Goal: Task Accomplishment & Management: Manage account settings

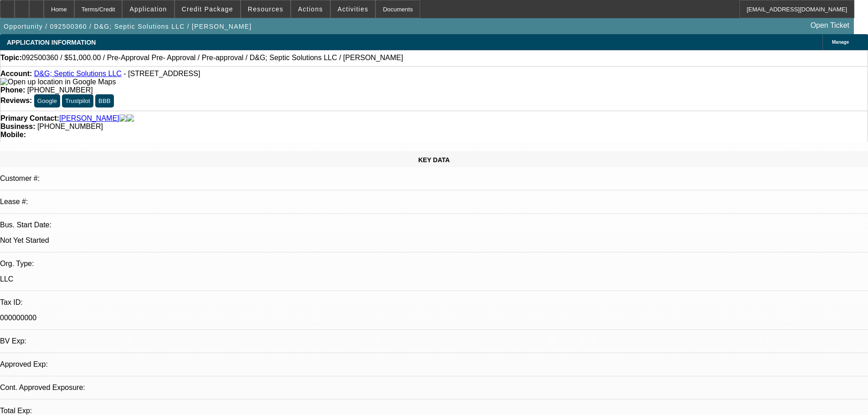
select select "0.15"
select select "2"
select select "0"
select select "6"
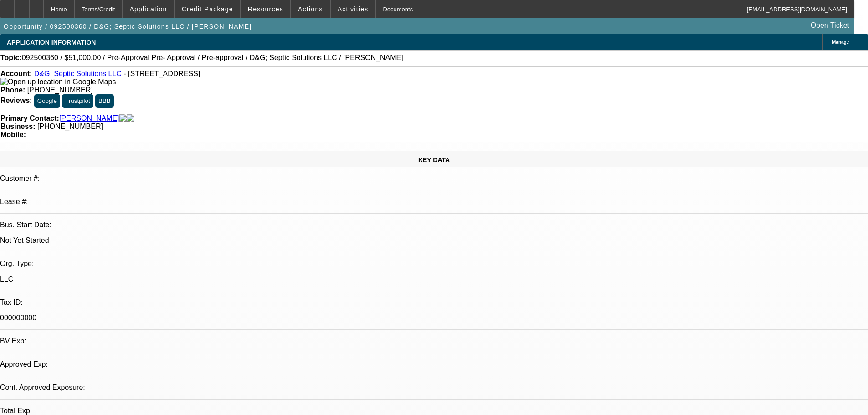
select select "0.15"
select select "2"
select select "0"
select select "6"
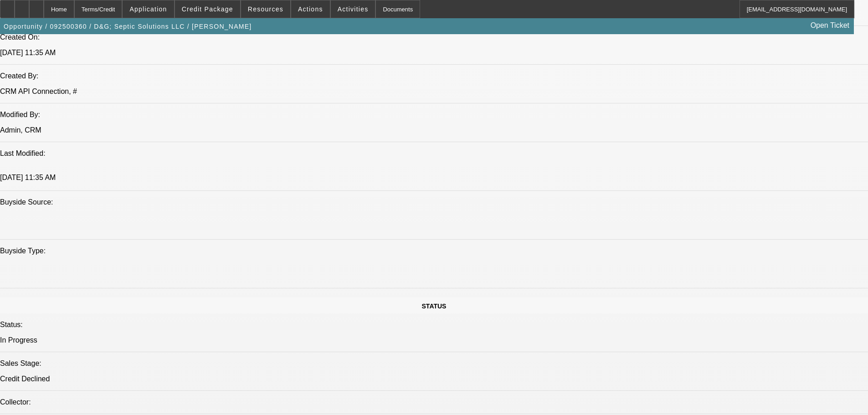
scroll to position [638, 0]
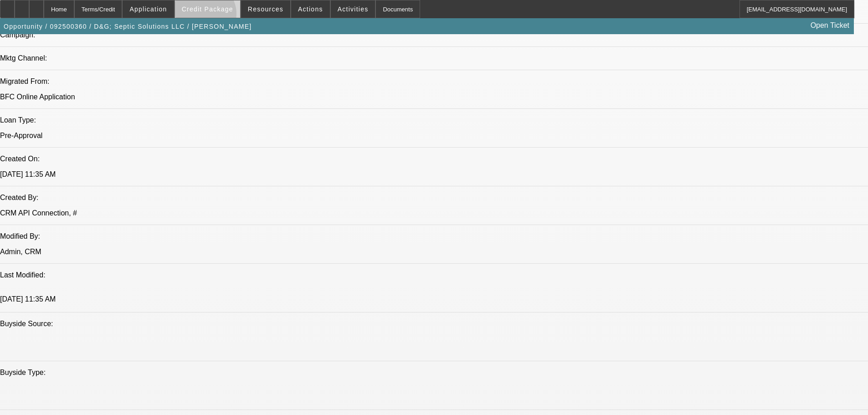
click at [219, 16] on span at bounding box center [207, 9] width 65 height 22
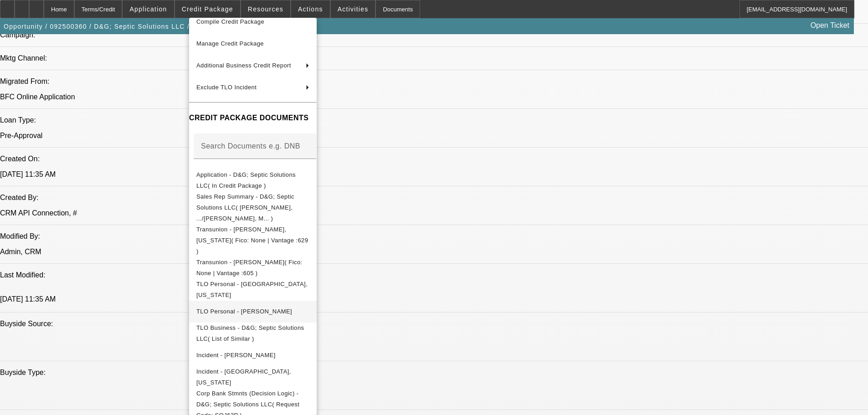
scroll to position [76, 0]
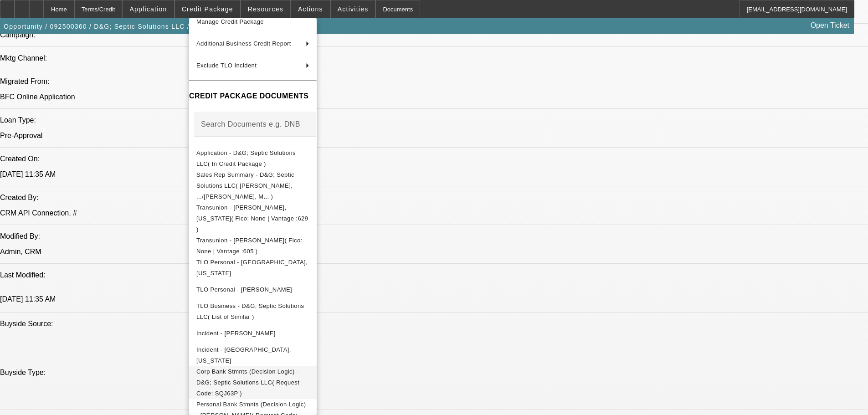
click at [279, 368] on span "Corp Bank Stmnts (Decision Logic) - D&G; Septic Solutions LLC( Request Code: SQ…" at bounding box center [247, 382] width 103 height 29
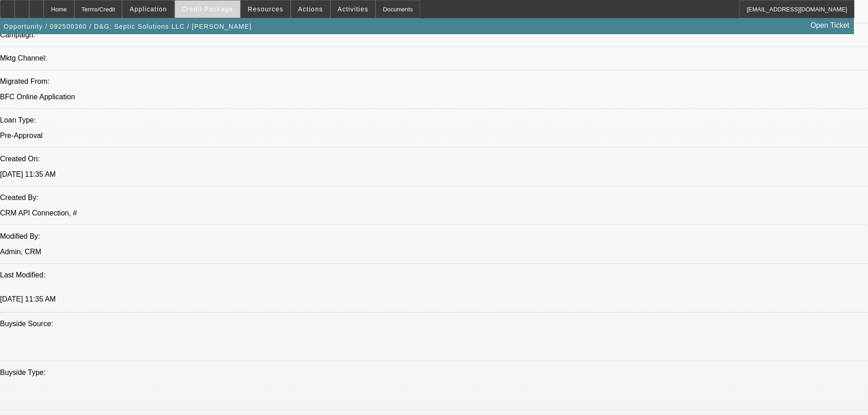
click at [208, 15] on span at bounding box center [207, 9] width 65 height 22
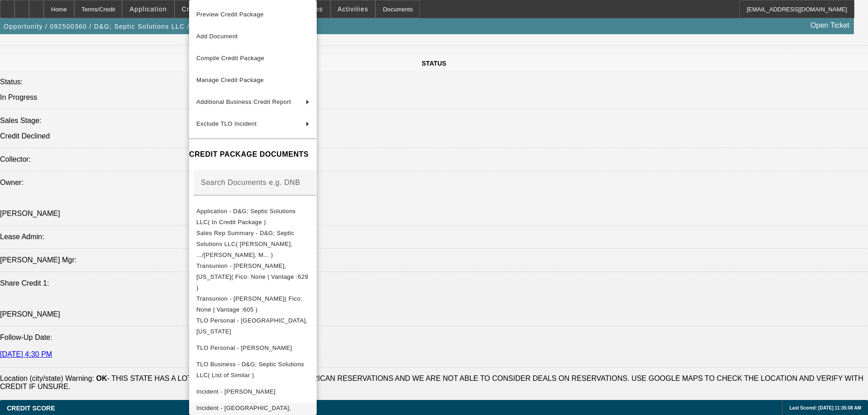
scroll to position [58, 0]
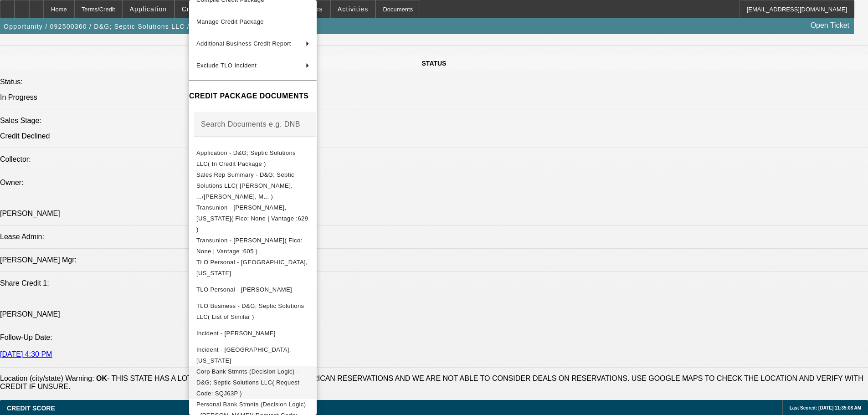
click at [271, 368] on span "Corp Bank Stmnts (Decision Logic) - D&G; Septic Solutions LLC( Request Code: SQ…" at bounding box center [247, 382] width 103 height 29
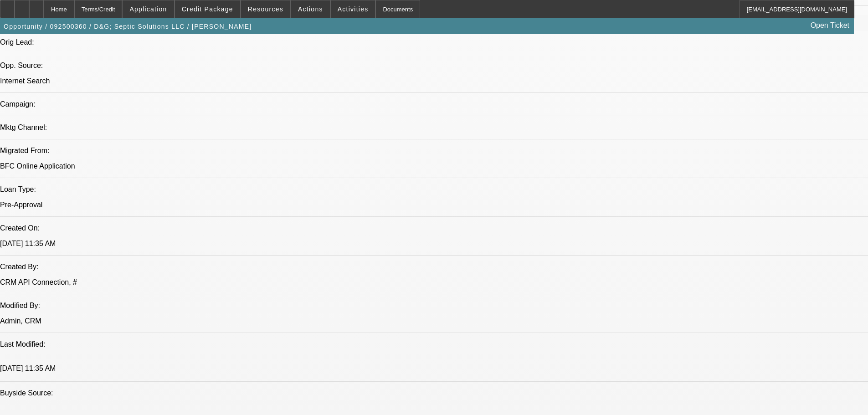
scroll to position [546, 0]
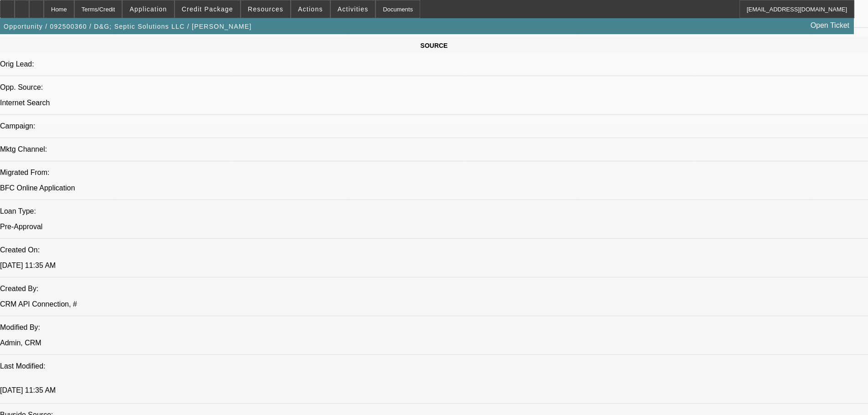
drag, startPoint x: 563, startPoint y: 171, endPoint x: 505, endPoint y: 175, distance: 58.4
drag, startPoint x: 506, startPoint y: 176, endPoint x: 573, endPoint y: 176, distance: 66.9
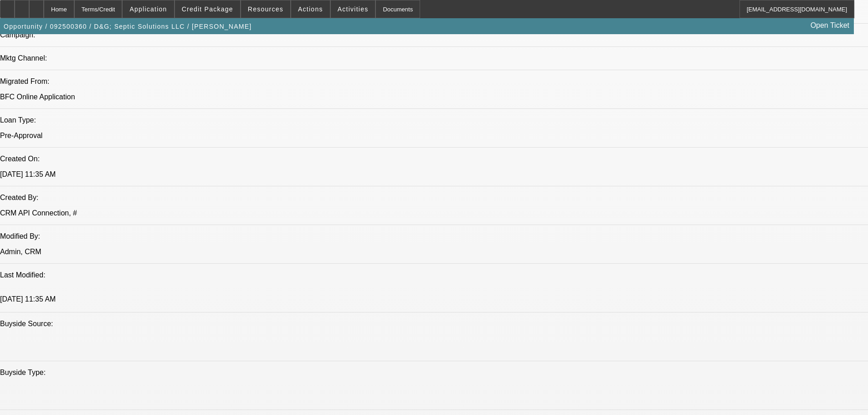
drag, startPoint x: 561, startPoint y: 179, endPoint x: 536, endPoint y: 179, distance: 25.1
drag, startPoint x: 560, startPoint y: 202, endPoint x: 534, endPoint y: 202, distance: 26.0
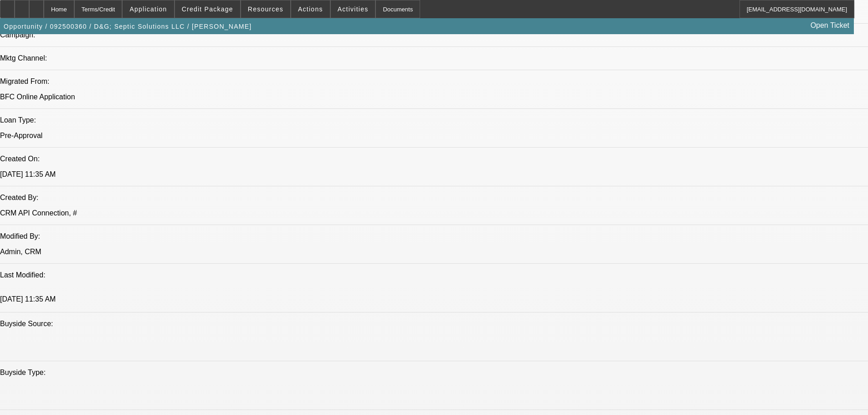
drag, startPoint x: 538, startPoint y: 201, endPoint x: 563, endPoint y: 199, distance: 24.7
drag, startPoint x: 560, startPoint y: 201, endPoint x: 536, endPoint y: 198, distance: 23.8
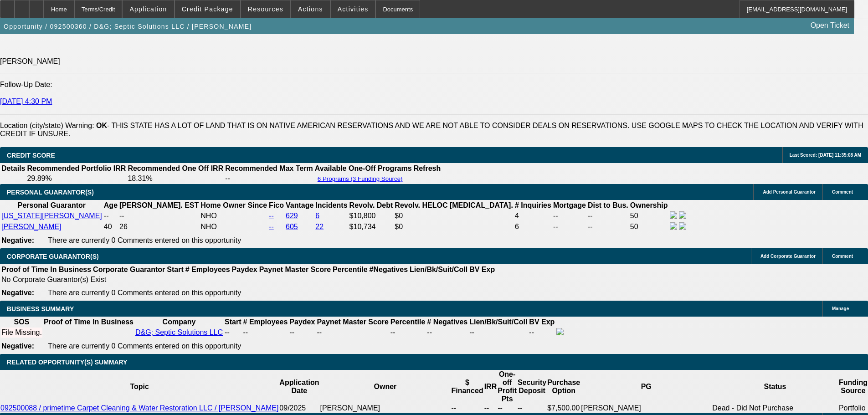
scroll to position [1093, 0]
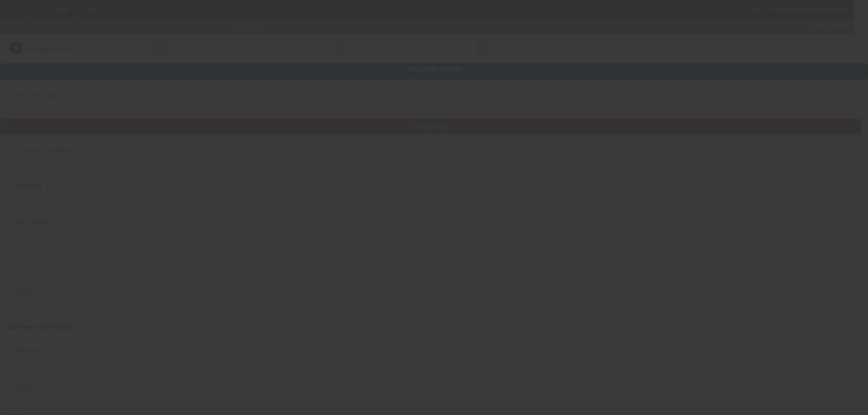
type input "Allroad Towing LLC"
type input "35 Dayton Way"
type input "30016"
type input "Covington"
type input "(770) 728-2084"
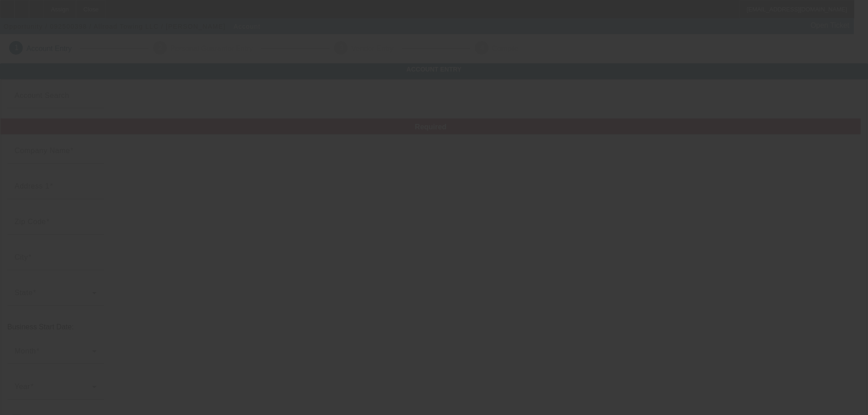
type input "christopher.campbell94@yahoo.com"
type input "Newton"
type input "861700691"
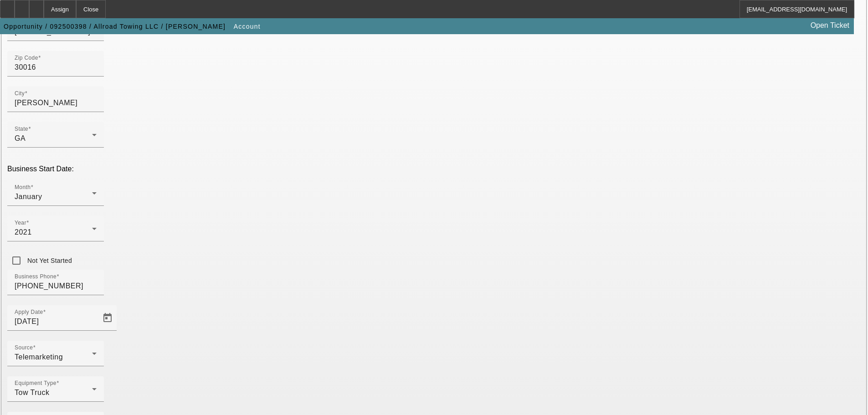
scroll to position [160, 0]
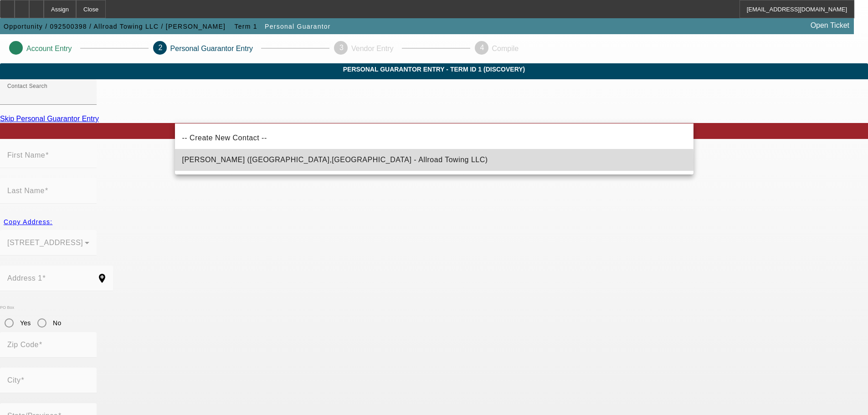
click at [298, 163] on span "Campbell, Christopher (Covington,GA - Allroad Towing LLC)" at bounding box center [335, 160] width 306 height 8
type input "Campbell, Christopher (Covington,GA - Allroad Towing LLC)"
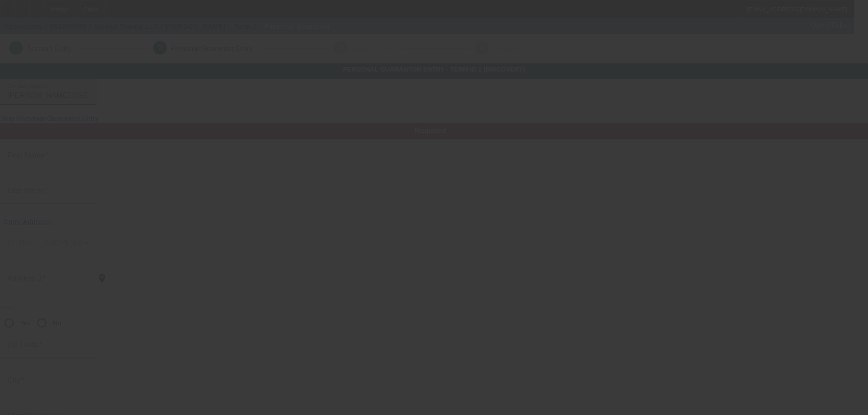
type input "Christopher"
type input "Campbell"
type input "35 Dayton Way"
radio input "true"
type input "30016"
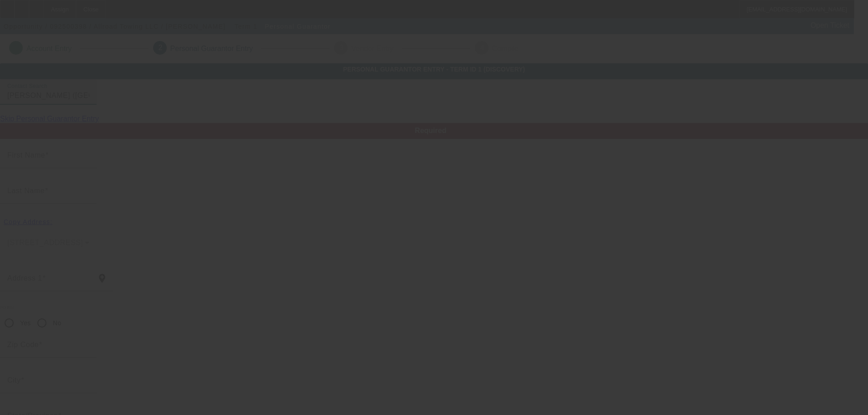
type input "Covington"
type input "(770) 728-2084"
type input "100"
type input "591-41-4227"
type input "christopher.campbell94@yahoo.com"
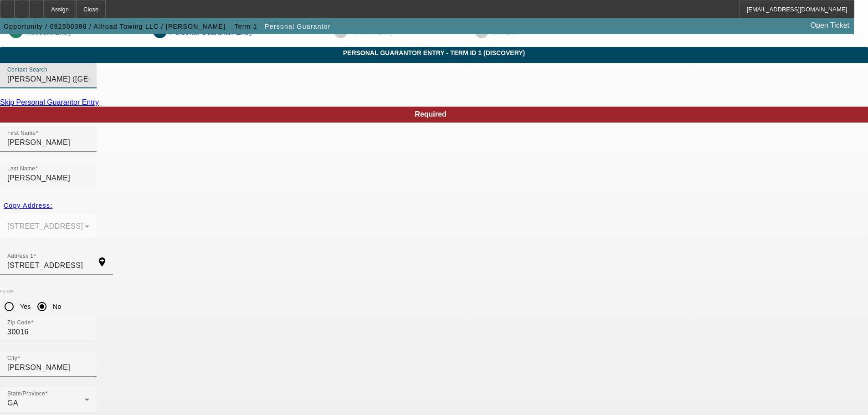
scroll to position [31, 0]
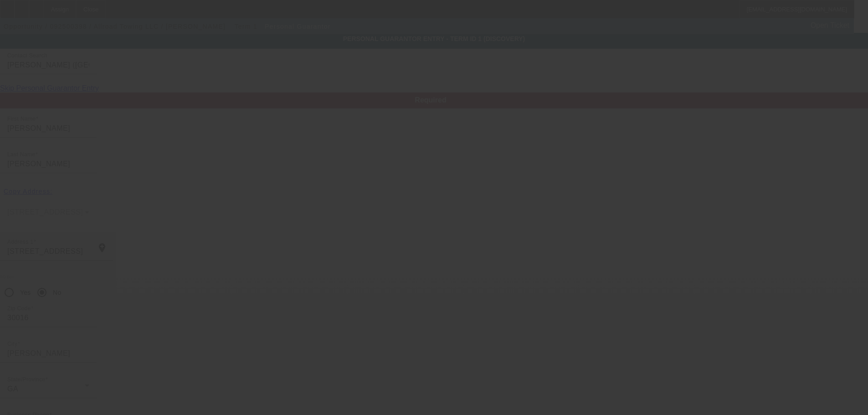
scroll to position [0, 0]
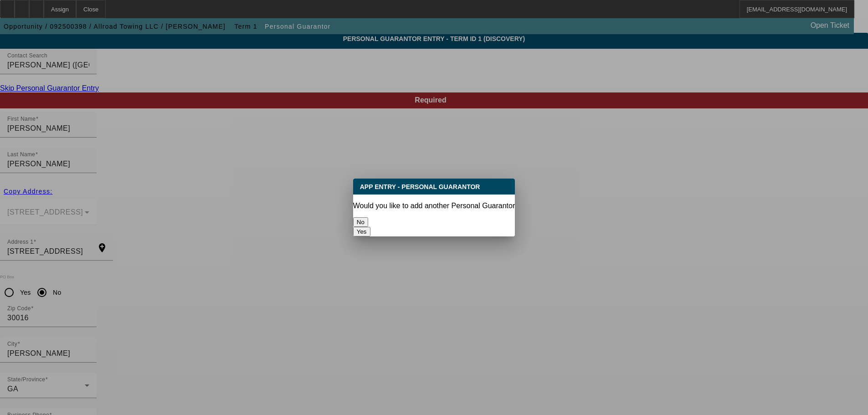
click at [368, 222] on button "No" at bounding box center [360, 222] width 15 height 10
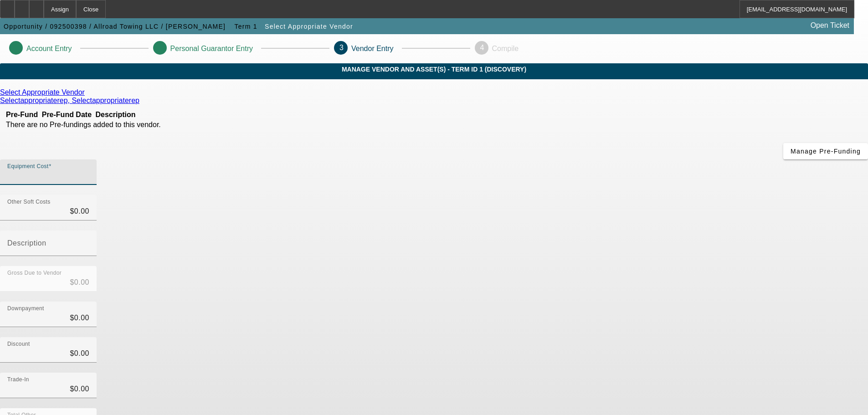
click at [89, 170] on input "Equipment Cost" at bounding box center [48, 175] width 82 height 11
type input "6"
type input "$6.00"
type input "65"
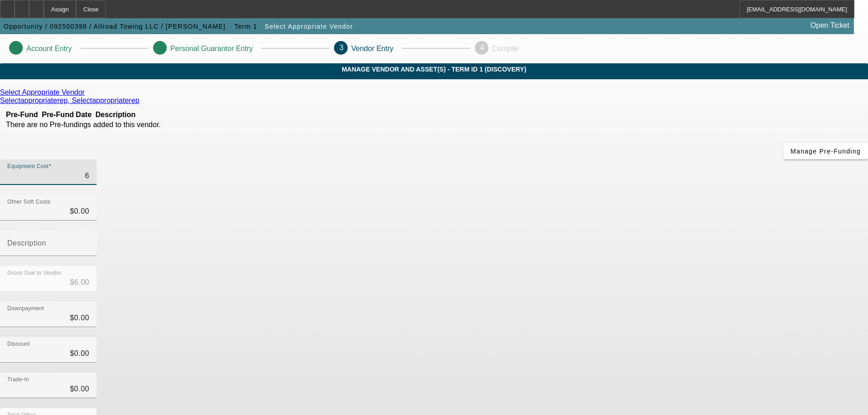
type input "$65.00"
type input "650"
type input "$650.00"
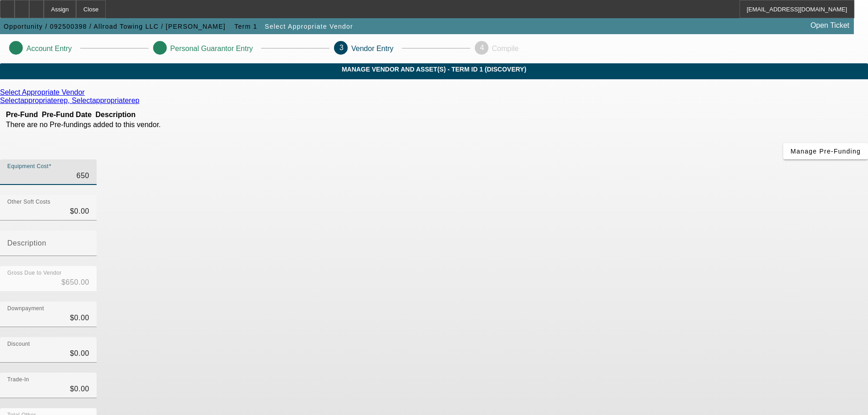
type input "6500"
type input "$6,500.00"
type input "65000"
type input "$65,000.00"
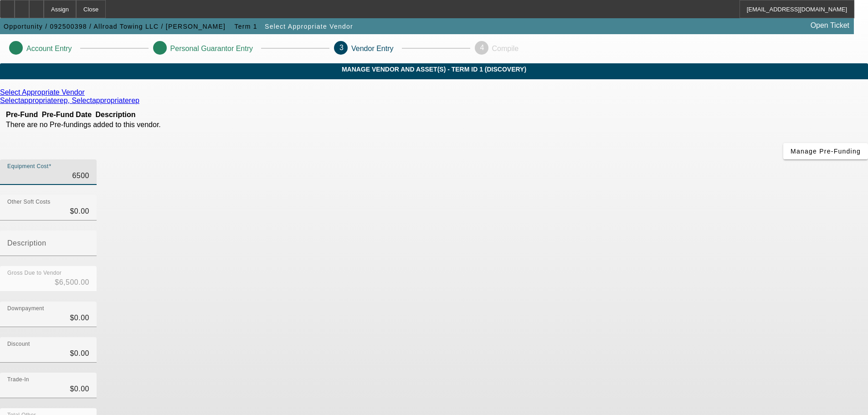
type input "$65,000.00"
click at [365, 231] on div "Select Appropriate Vendor Selectappropriaterep, Selectappropriaterep Pre-Fund P…" at bounding box center [434, 288] width 868 height 400
click at [87, 97] on link at bounding box center [86, 92] width 2 height 8
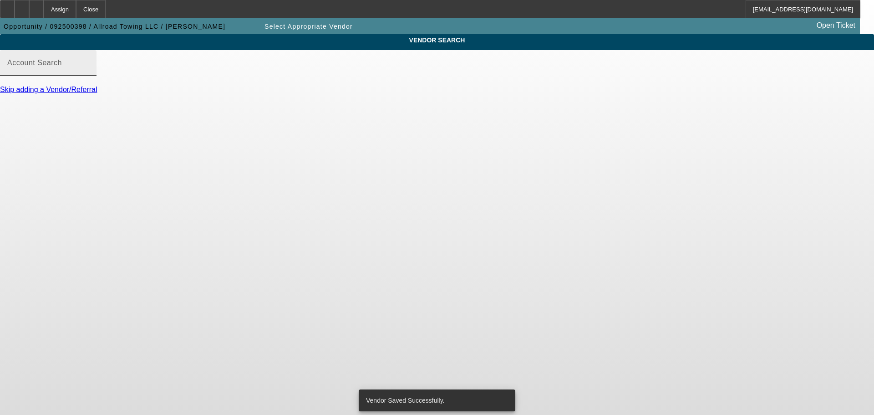
click at [89, 63] on div "Account Search" at bounding box center [48, 63] width 82 height 26
click at [89, 69] on div "Account Search" at bounding box center [48, 63] width 82 height 26
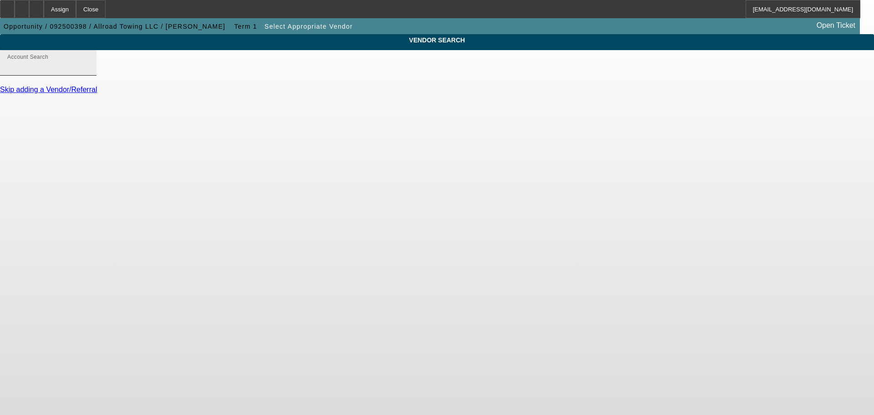
click at [89, 66] on div "Account Search" at bounding box center [48, 63] width 82 height 26
click at [89, 72] on input "Account Search" at bounding box center [48, 66] width 82 height 11
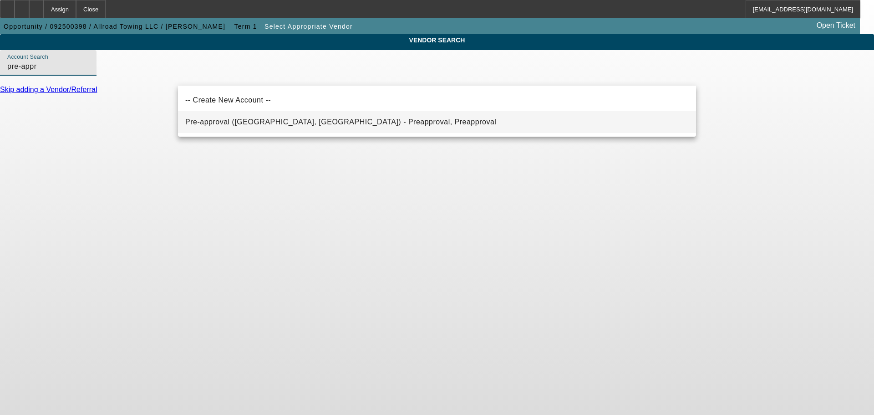
click at [319, 130] on mat-option "Pre-approval (Northbrook, IL) - Preapproval, Preapproval" at bounding box center [437, 122] width 518 height 22
type input "Pre-approval (Northbrook, IL) - Preapproval, Preapproval"
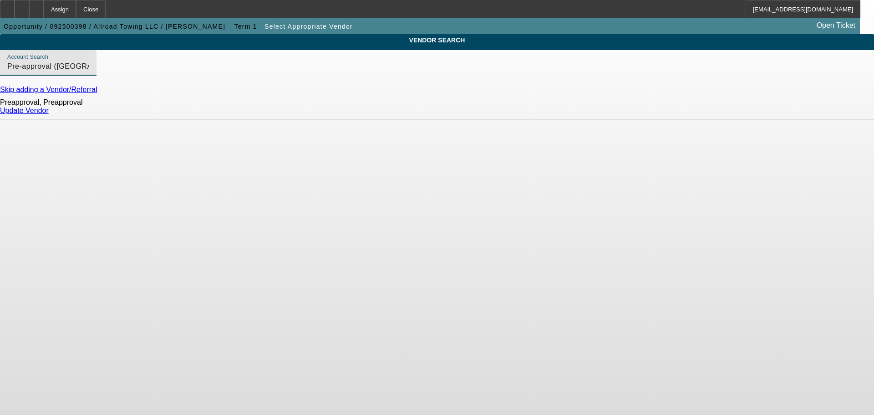
click at [49, 114] on link "Update Vendor" at bounding box center [24, 111] width 49 height 8
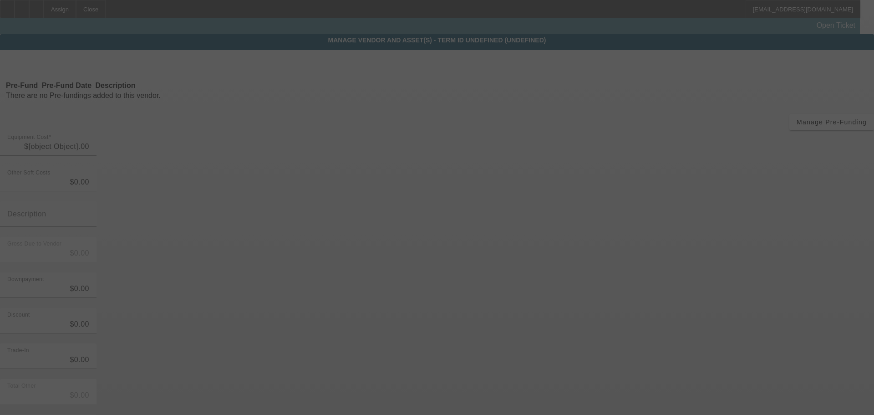
type input "$65,000.00"
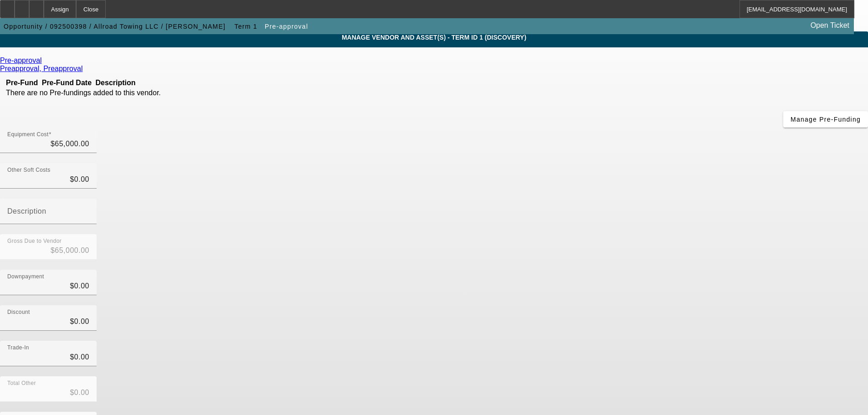
scroll to position [46, 0]
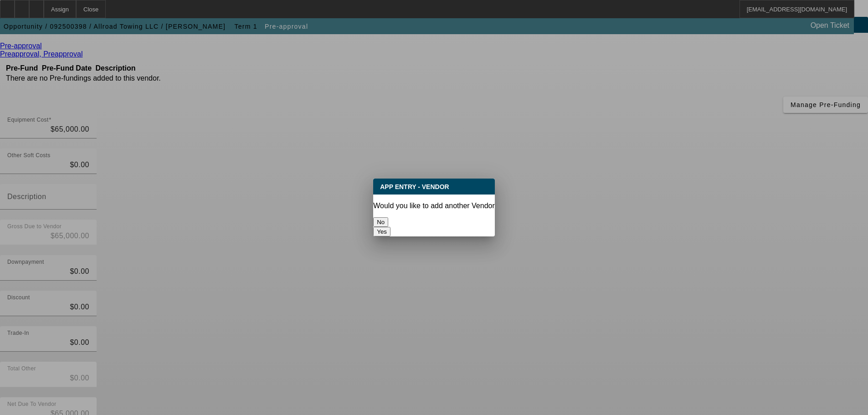
click at [388, 221] on button "No" at bounding box center [380, 222] width 15 height 10
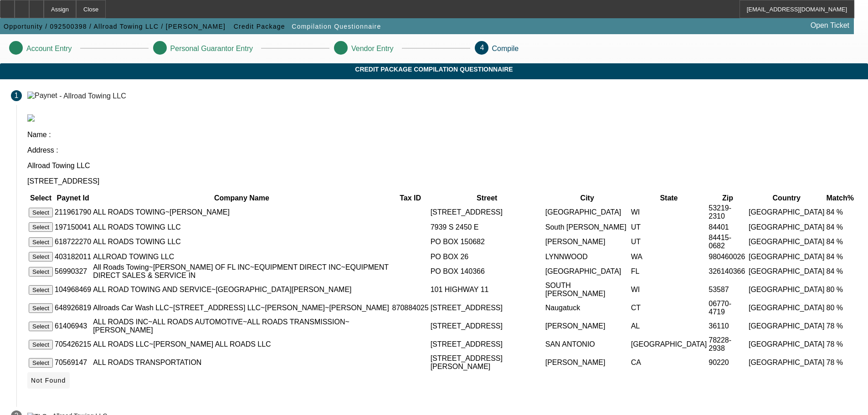
click at [66, 377] on span "Not Found" at bounding box center [48, 380] width 35 height 7
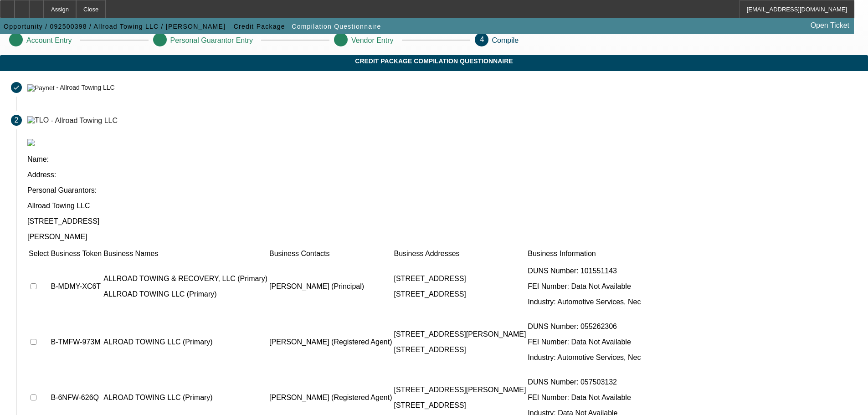
click at [36, 283] on input "checkbox" at bounding box center [34, 286] width 6 height 6
checkbox input "true"
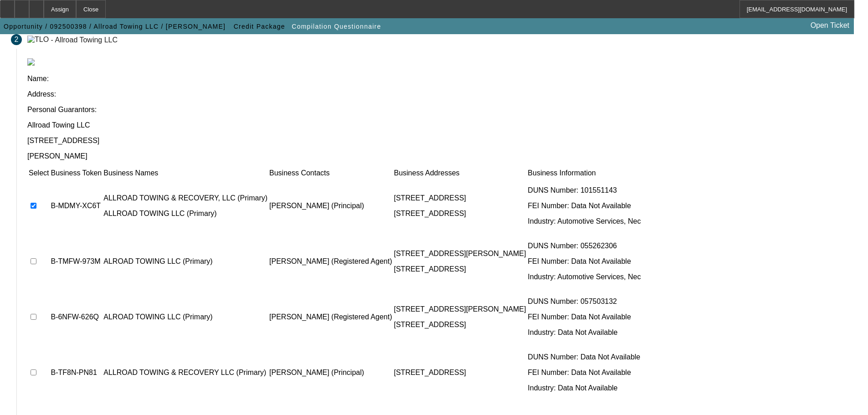
click at [36, 369] on input "checkbox" at bounding box center [34, 372] width 6 height 6
checkbox input "true"
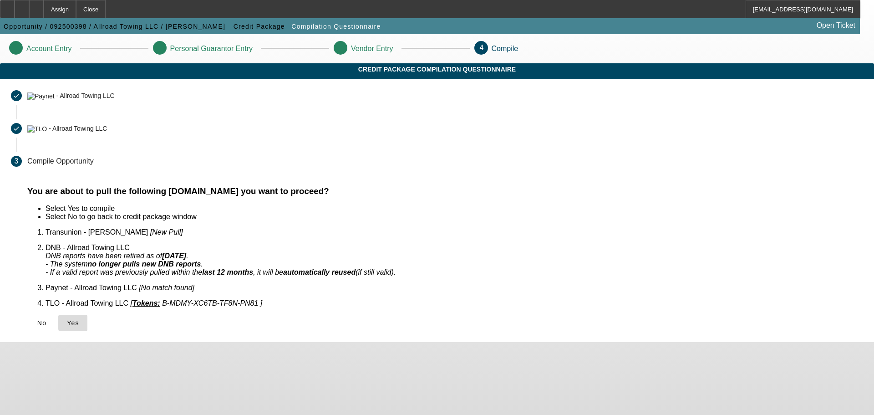
click at [87, 312] on span at bounding box center [72, 323] width 29 height 22
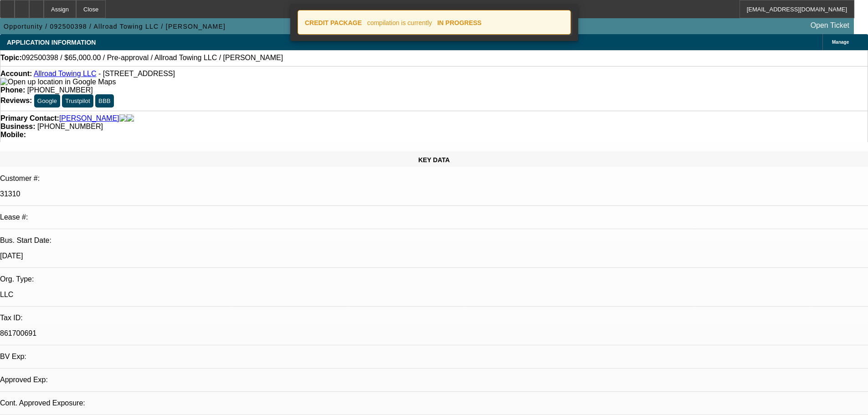
select select "0"
select select "2"
select select "0.1"
select select "4"
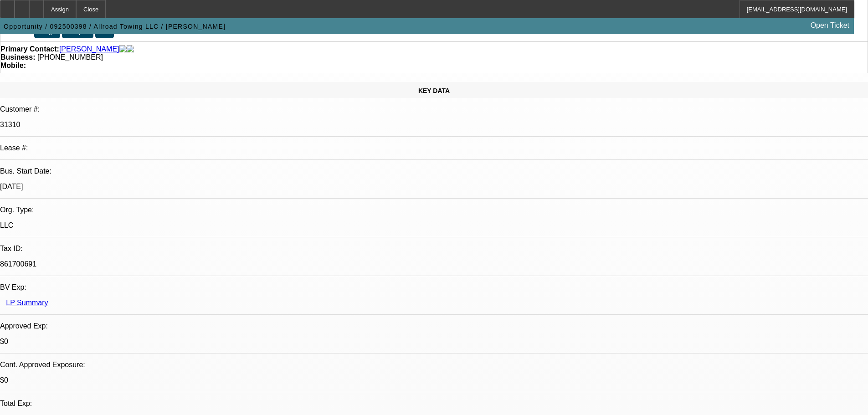
scroll to position [91, 0]
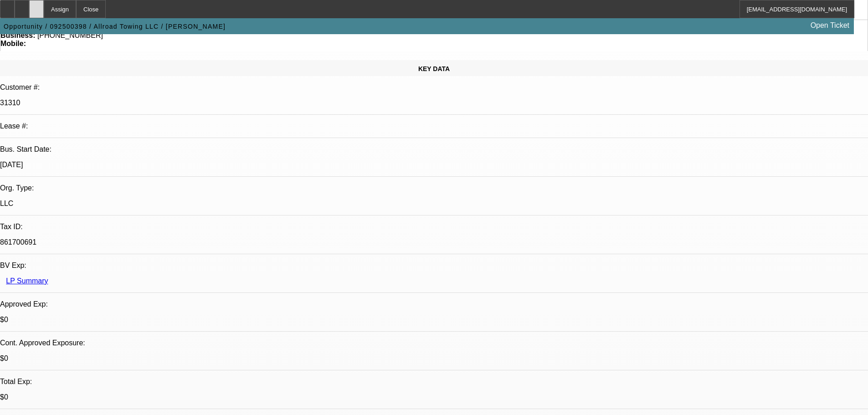
click at [36, 6] on icon at bounding box center [36, 6] width 0 height 0
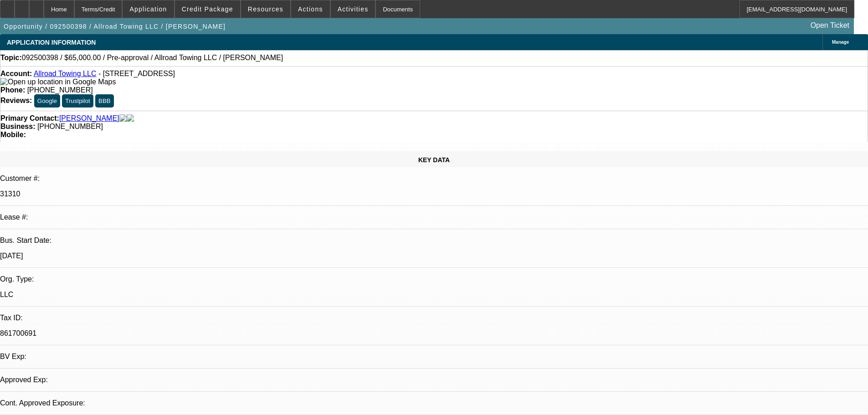
select select "0"
select select "2"
select select "0.1"
select select "4"
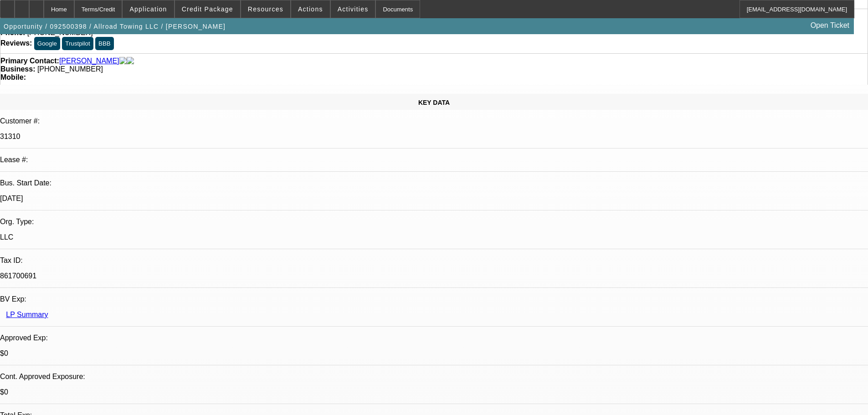
scroll to position [91, 0]
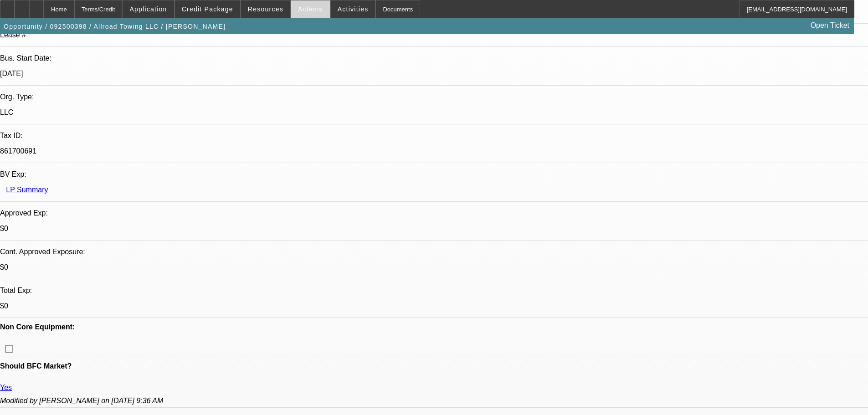
click at [299, 8] on span "Actions" at bounding box center [310, 8] width 25 height 7
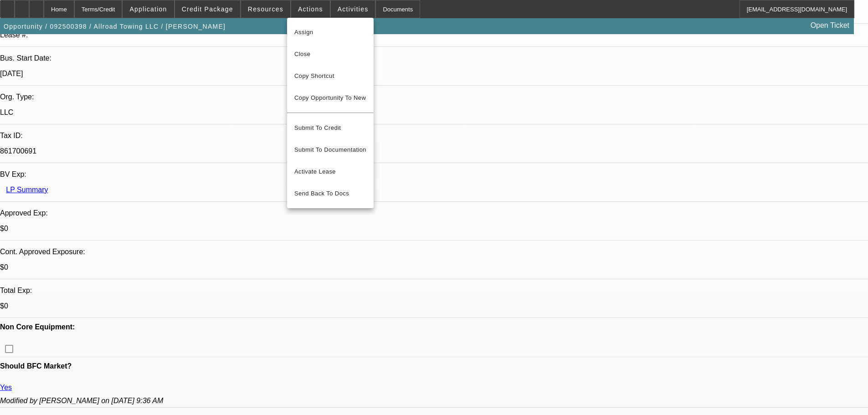
click at [276, 11] on div at bounding box center [434, 207] width 868 height 415
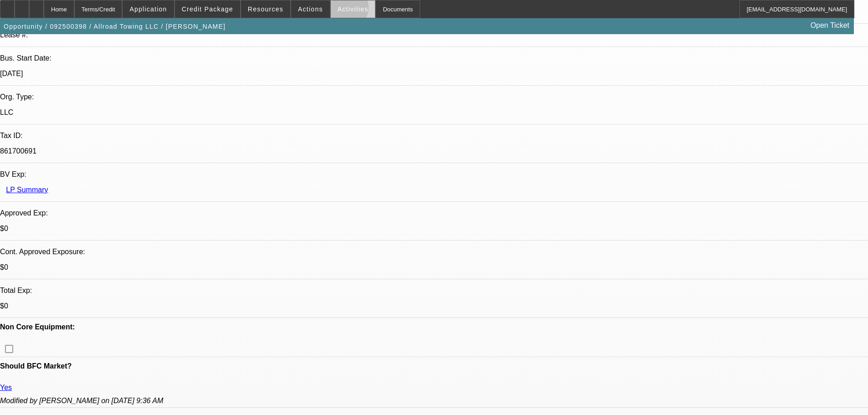
click at [337, 10] on span "Activities" at bounding box center [352, 8] width 31 height 7
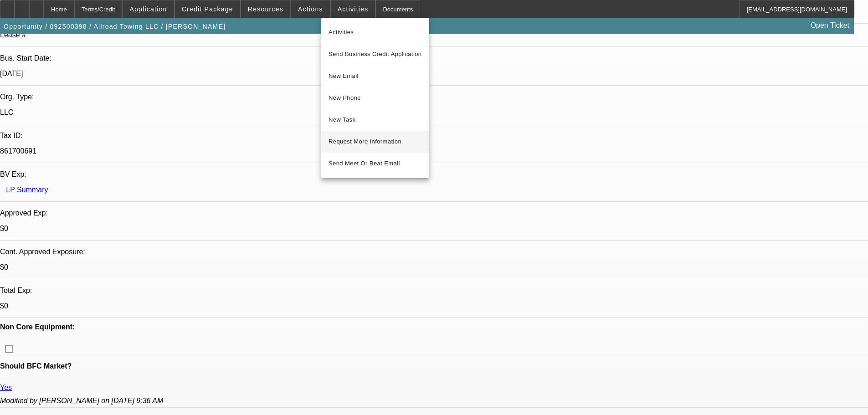
click at [373, 147] on button "Request More Information" at bounding box center [375, 142] width 108 height 22
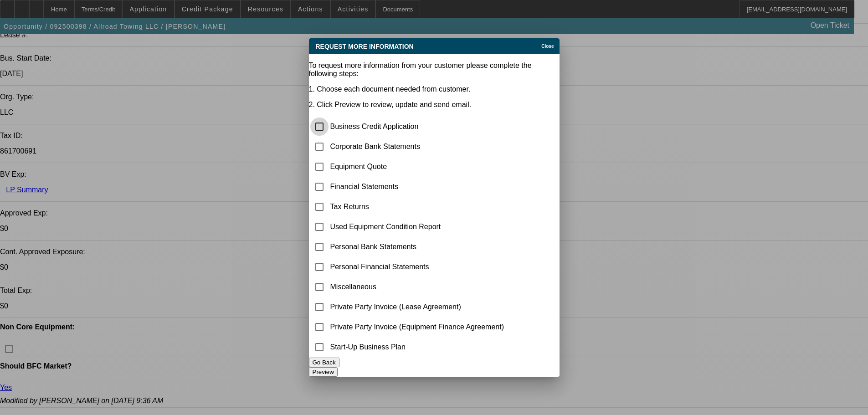
scroll to position [0, 0]
click at [328, 138] on input "checkbox" at bounding box center [319, 147] width 18 height 18
checkbox input "true"
click at [337, 367] on button "Preview" at bounding box center [323, 372] width 29 height 10
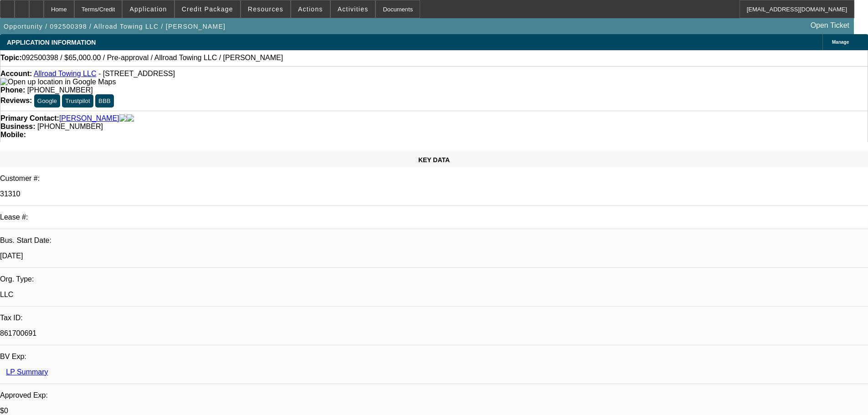
scroll to position [182, 0]
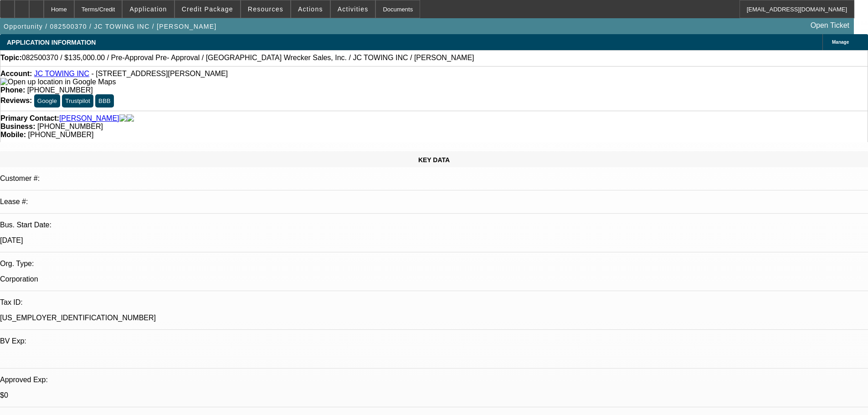
select select "0"
select select "2"
select select "0"
select select "6"
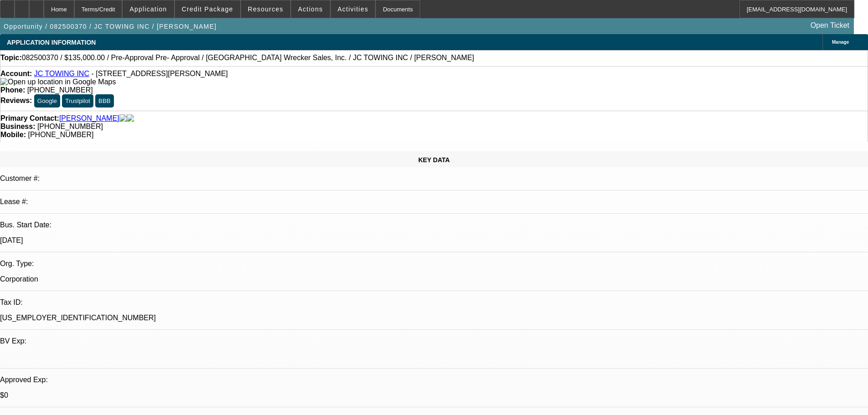
select select "0"
select select "2"
select select "0"
select select "6"
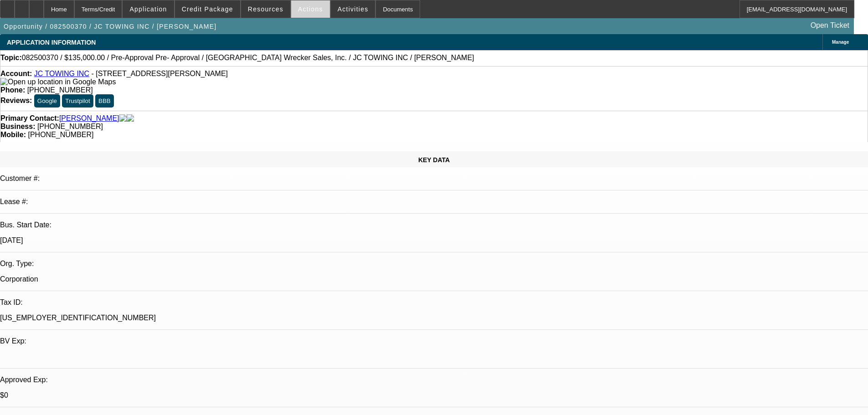
click at [316, 10] on span at bounding box center [310, 9] width 39 height 22
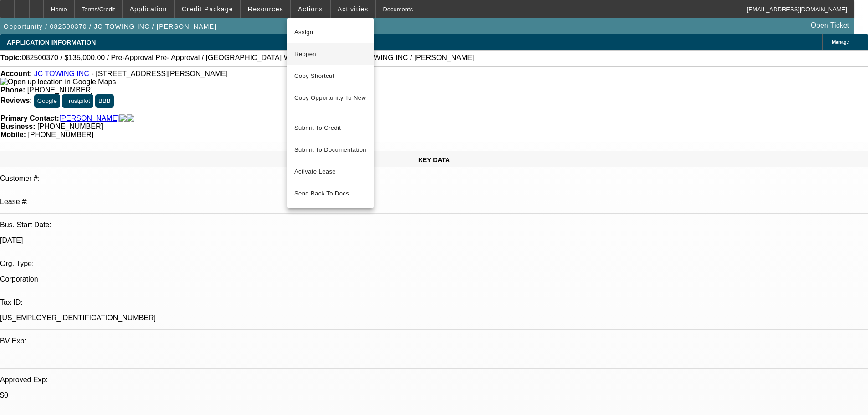
click at [322, 52] on span "Reopen" at bounding box center [330, 54] width 72 height 11
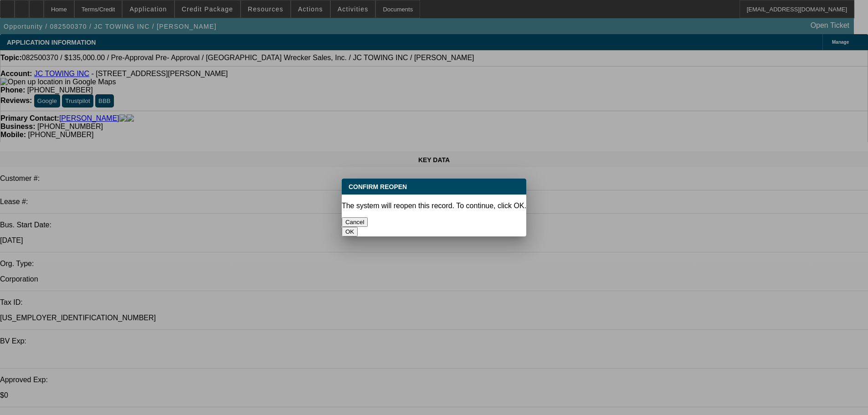
click at [357, 227] on button "OK" at bounding box center [350, 232] width 16 height 10
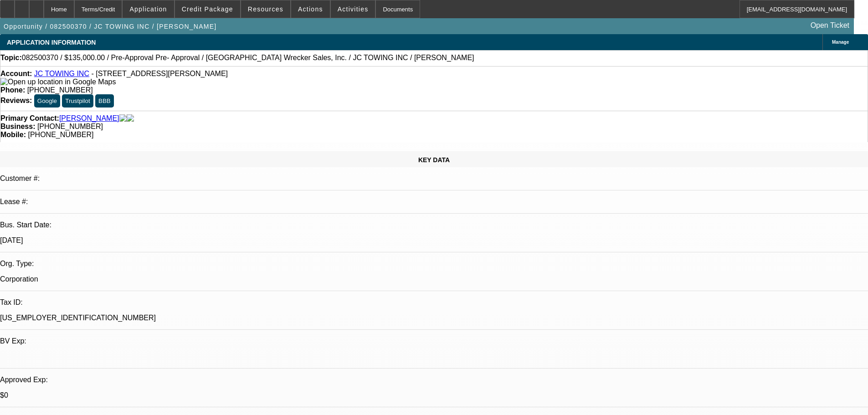
select select "0"
select select "2"
select select "0"
select select "6"
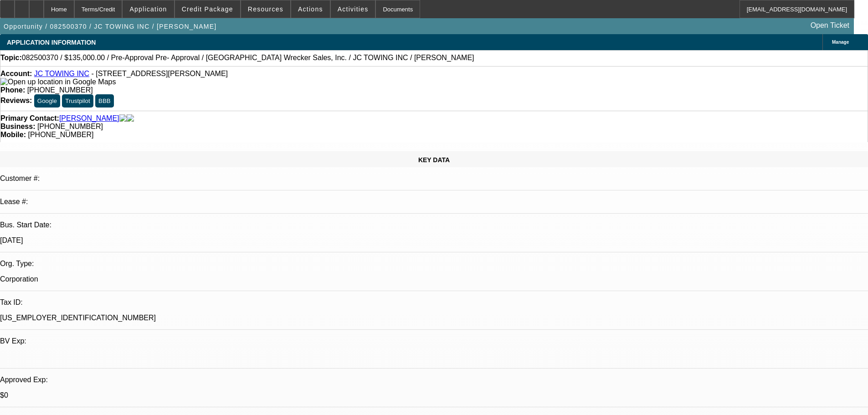
select select "0"
select select "2"
select select "0"
select select "6"
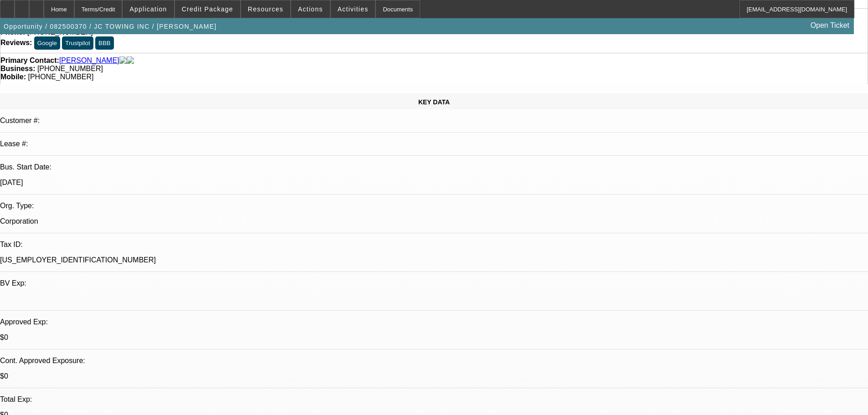
scroll to position [91, 0]
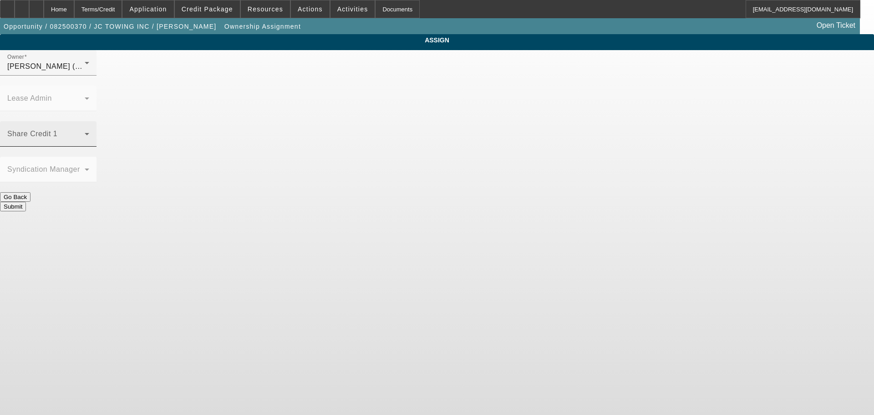
click at [85, 132] on span at bounding box center [45, 137] width 77 height 11
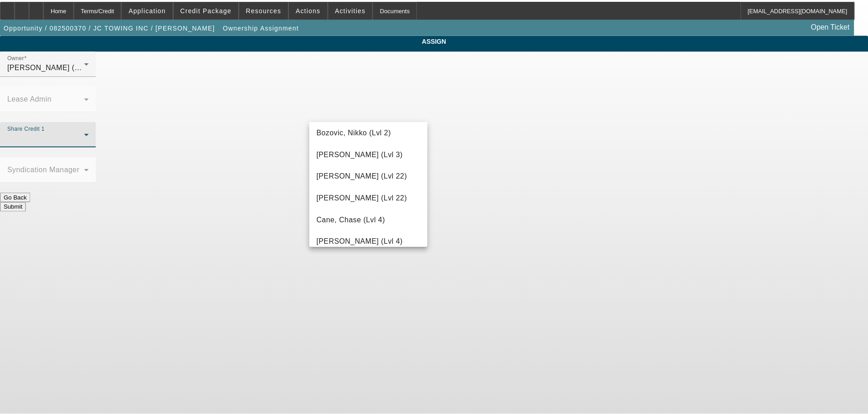
scroll to position [182, 0]
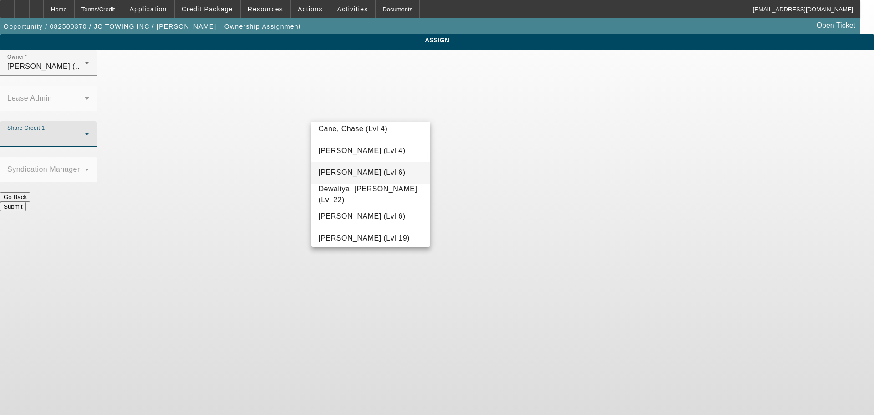
click at [385, 172] on span "[PERSON_NAME] (Lvl 6)" at bounding box center [362, 172] width 87 height 11
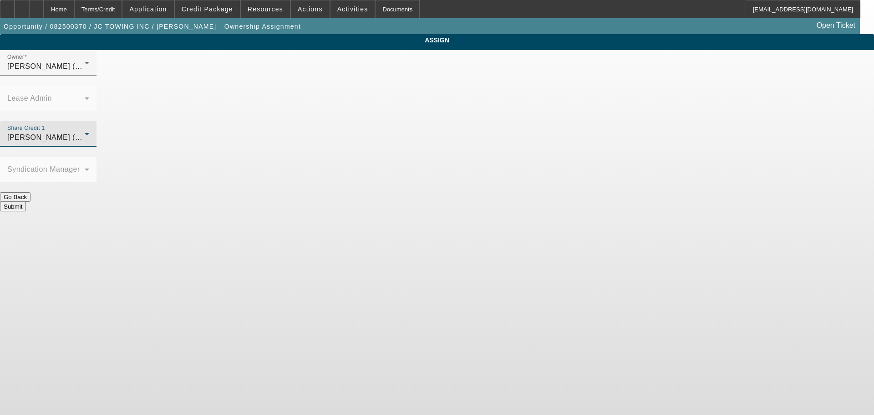
click at [26, 202] on button "Submit" at bounding box center [13, 207] width 26 height 10
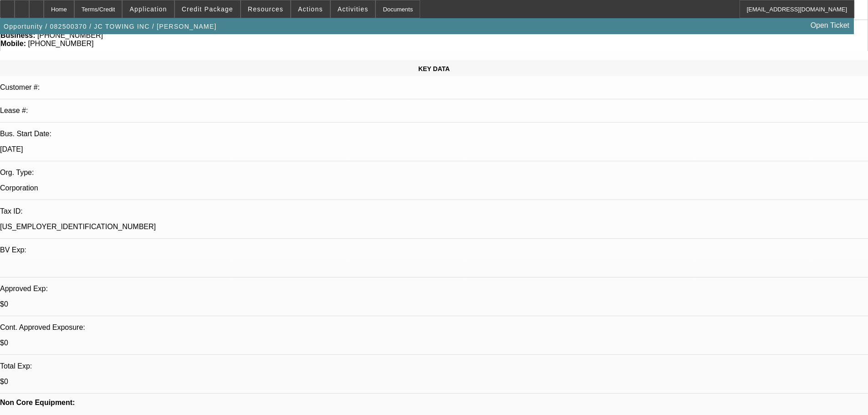
select select "0"
select select "2"
select select "0"
select select "6"
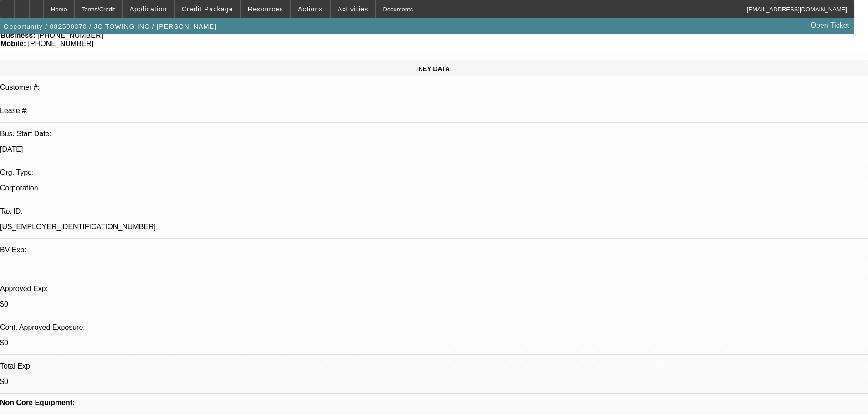
select select "0"
select select "2"
select select "0"
select select "6"
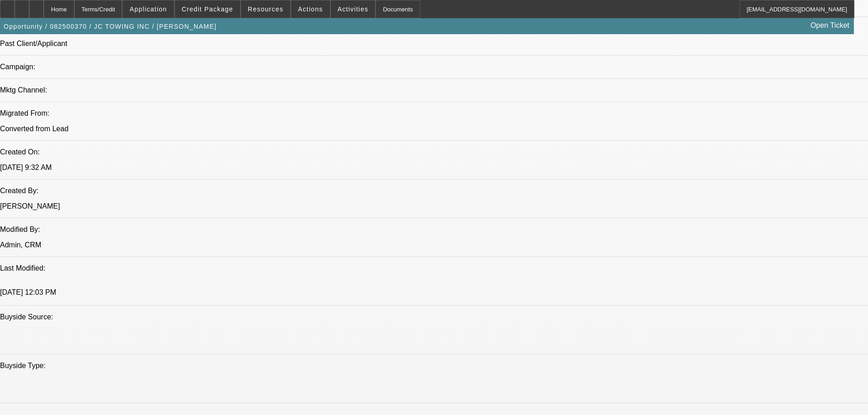
scroll to position [364, 0]
